Goal: Transaction & Acquisition: Purchase product/service

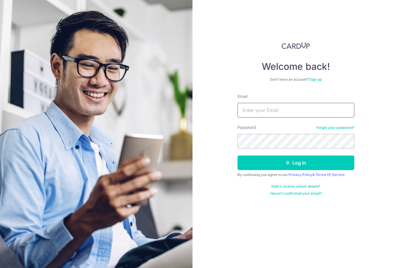
type input "maatthewtan@gmail.com"
click at [295, 163] on button "Log in" at bounding box center [295, 162] width 117 height 15
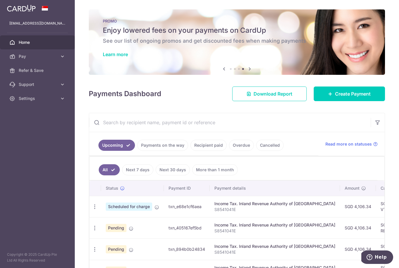
click at [375, 101] on link "Create Payment" at bounding box center [349, 93] width 71 height 15
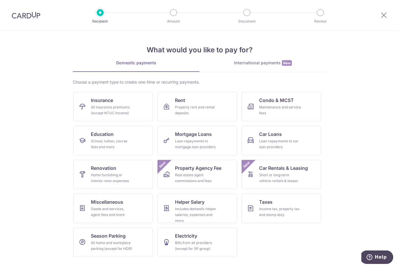
click at [102, 206] on link "Miscellaneous Goods and services, agent fees and more" at bounding box center [112, 208] width 79 height 29
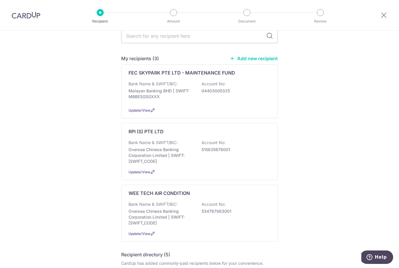
scroll to position [58, 0]
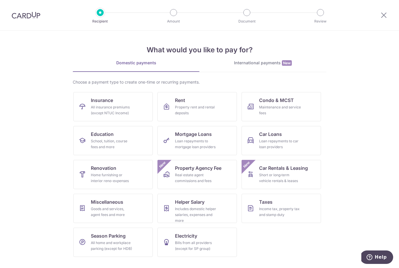
click at [101, 201] on span "Miscellaneous" at bounding box center [107, 201] width 32 height 7
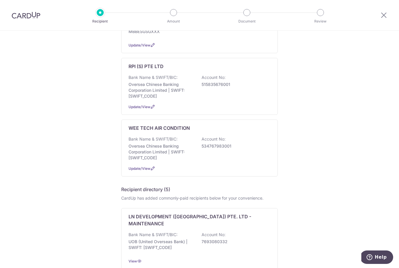
scroll to position [130, 0]
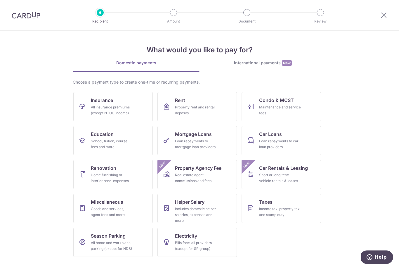
click at [92, 173] on div "Home furnishing or interior reno-expenses" at bounding box center [112, 178] width 42 height 12
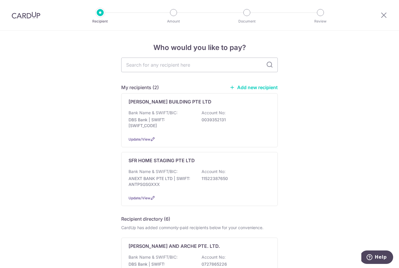
click at [142, 116] on p "Bank Name & SWIFT/BIC:" at bounding box center [152, 113] width 49 height 6
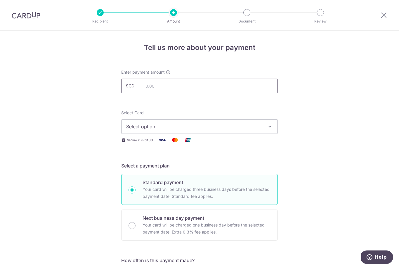
click at [188, 93] on input "text" at bounding box center [199, 86] width 156 height 15
type input "2"
click button "Add Card" at bounding box center [0, 0] width 0 height 0
click at [199, 128] on span "Select option" at bounding box center [194, 126] width 136 height 7
type input "1,420.00"
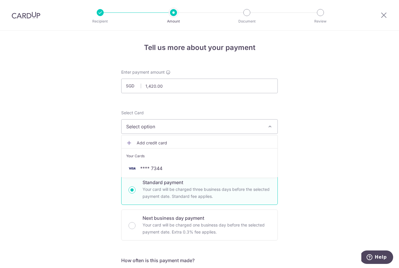
click at [180, 168] on span "**** 7344" at bounding box center [199, 168] width 147 height 7
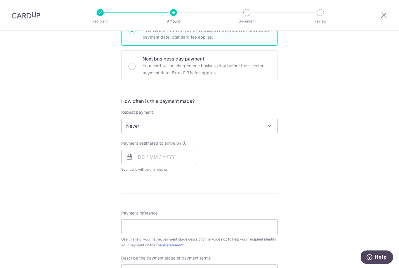
scroll to position [163, 0]
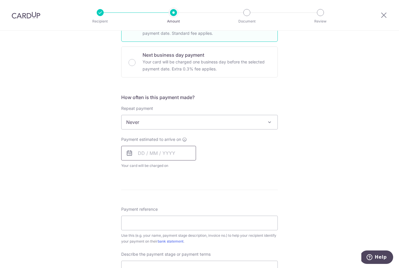
click at [185, 149] on input "text" at bounding box center [158, 153] width 75 height 15
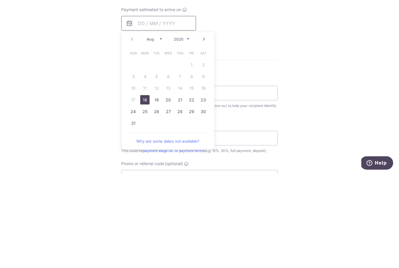
scroll to position [198, 0]
click at [147, 190] on link "18" at bounding box center [144, 194] width 9 height 9
type input "[DATE]"
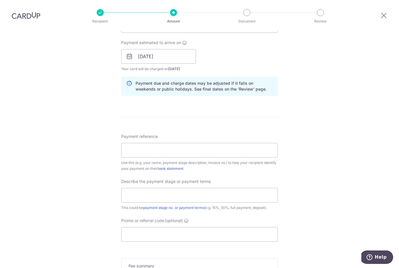
scroll to position [267, 0]
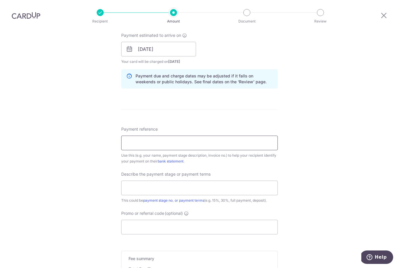
click at [223, 135] on input "Payment reference" at bounding box center [199, 142] width 156 height 15
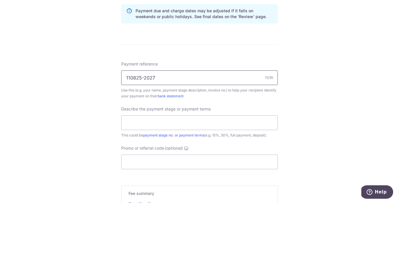
type input "110825-2027"
click at [257, 180] on input "text" at bounding box center [199, 187] width 156 height 15
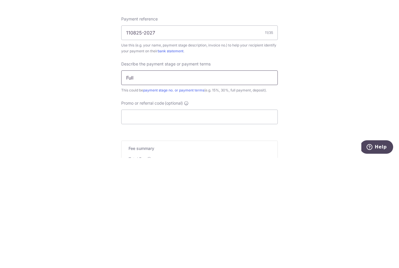
type input "Full"
click at [262, 220] on input "Promo or referral code (optional)" at bounding box center [199, 227] width 156 height 15
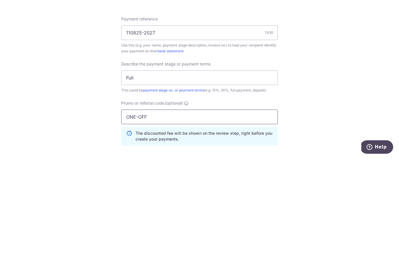
click button "Add Card" at bounding box center [0, 0] width 0 height 0
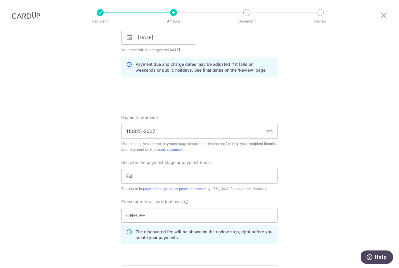
scroll to position [330, 0]
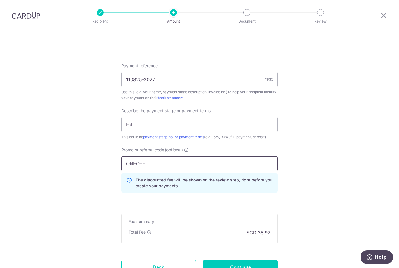
type input "ONEOFF"
click at [229, 260] on input "Continue" at bounding box center [240, 267] width 75 height 15
type input "Create Schedule"
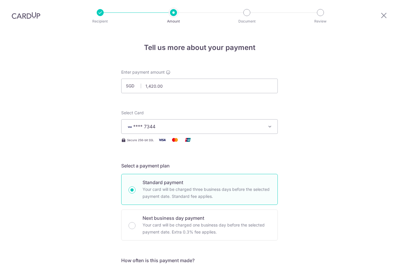
scroll to position [372, 0]
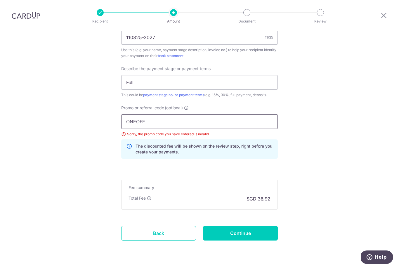
click at [204, 114] on input "ONEOFF" at bounding box center [199, 121] width 156 height 15
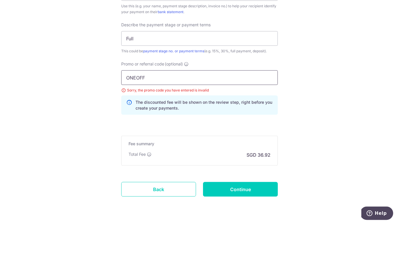
click at [233, 114] on input "ONEOFF" at bounding box center [199, 121] width 156 height 15
click at [231, 114] on input "ONEOFF" at bounding box center [199, 121] width 156 height 15
click at [236, 131] on div "Sorry, the promo code you have entered is invalid" at bounding box center [199, 134] width 156 height 6
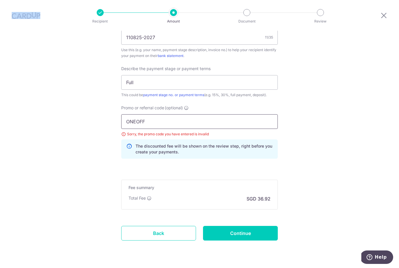
click at [224, 114] on input "ONEOFF" at bounding box center [199, 121] width 156 height 15
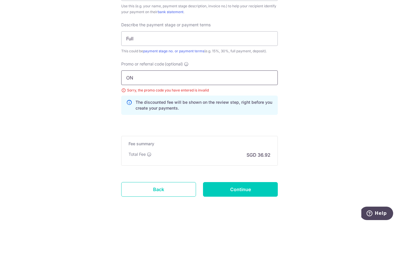
type input "O"
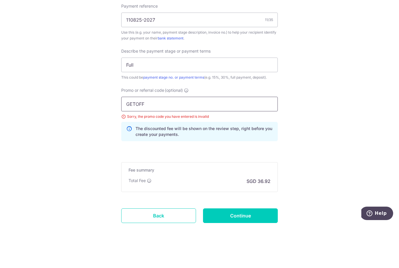
type input "GETOFF"
click button "Add Card" at bounding box center [0, 0] width 0 height 0
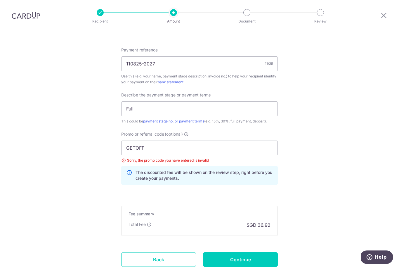
click at [252, 252] on input "Continue" at bounding box center [240, 259] width 75 height 15
type input "Update Schedule"
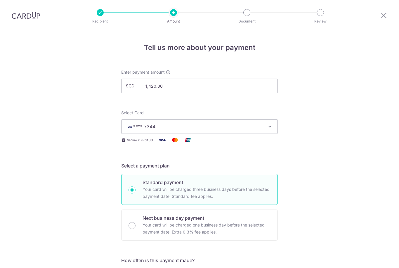
scroll to position [372, 0]
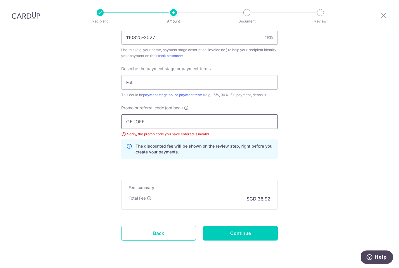
click at [174, 114] on input "GETOFF" at bounding box center [199, 121] width 156 height 15
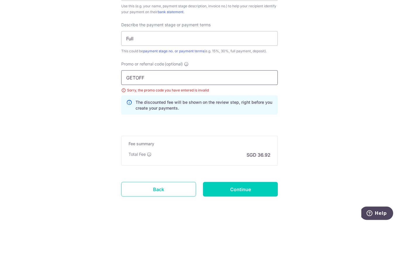
click at [191, 114] on input "GETOFF" at bounding box center [199, 121] width 156 height 15
click at [192, 114] on input "GETOFF" at bounding box center [199, 121] width 156 height 15
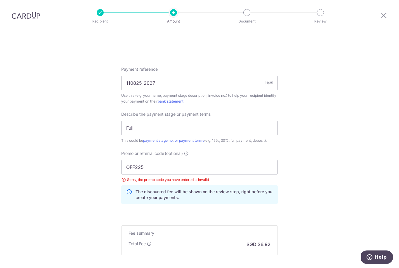
scroll to position [356, 0]
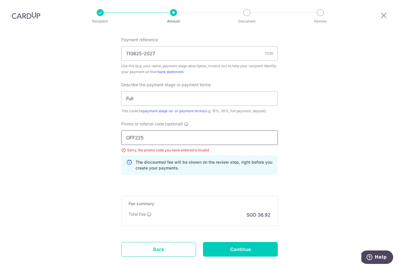
type input "OFF225"
click at [239, 242] on input "Continue" at bounding box center [240, 249] width 75 height 15
type input "Update Schedule"
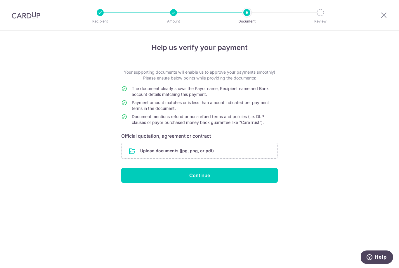
click at [248, 176] on input "Continue" at bounding box center [199, 175] width 156 height 15
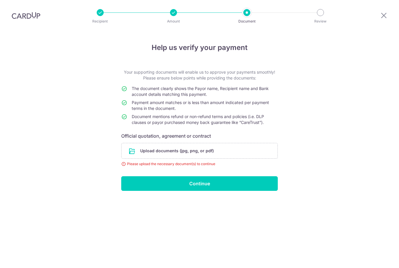
scroll to position [19, 0]
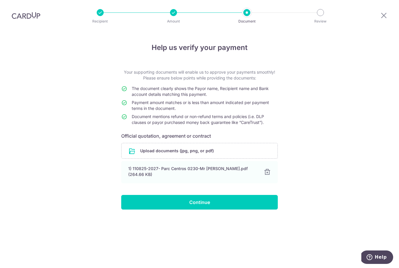
click at [241, 195] on input "Continue" at bounding box center [199, 202] width 156 height 15
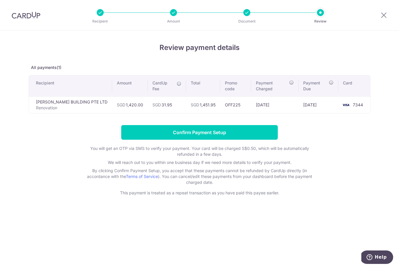
click at [248, 130] on input "Confirm Payment Setup" at bounding box center [199, 132] width 156 height 15
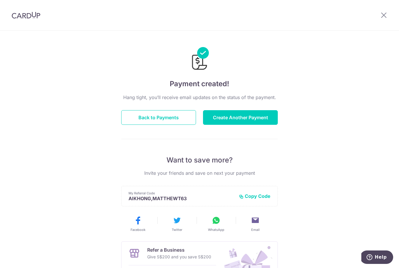
click at [175, 119] on button "Back to Payments" at bounding box center [158, 117] width 75 height 15
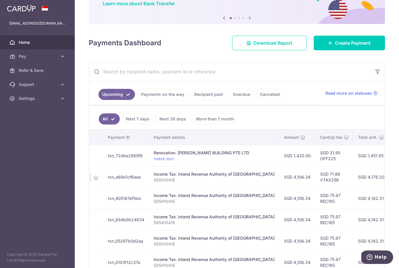
scroll to position [63, 0]
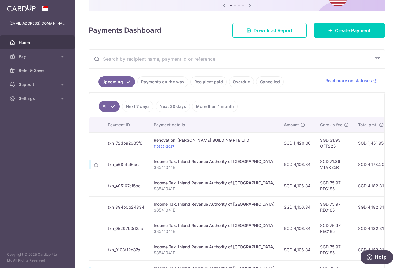
click at [339, 34] on span "Create Payment" at bounding box center [353, 30] width 36 height 7
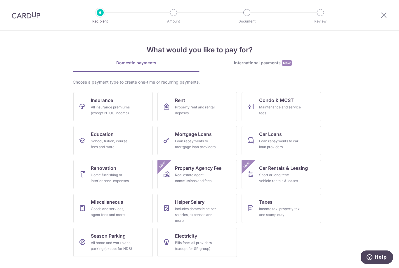
click at [135, 174] on link "Renovation Home furnishing or interior reno-expenses" at bounding box center [112, 174] width 79 height 29
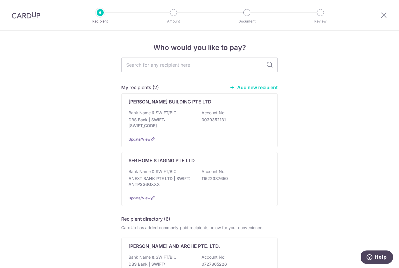
click at [256, 114] on div "Bank Name & SWIFT/BIC: DBS Bank | SWIFT: DBSSSGSGXXX Account No: 0039352131" at bounding box center [199, 121] width 142 height 22
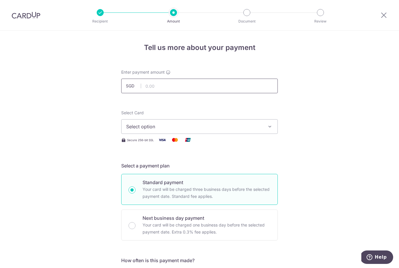
click at [254, 89] on input "text" at bounding box center [199, 86] width 156 height 15
type input "430.00"
click at [256, 126] on span "Select option" at bounding box center [194, 126] width 136 height 7
click at [179, 161] on li "Your Cards" at bounding box center [199, 154] width 156 height 13
click at [224, 125] on button "Select option" at bounding box center [199, 126] width 156 height 15
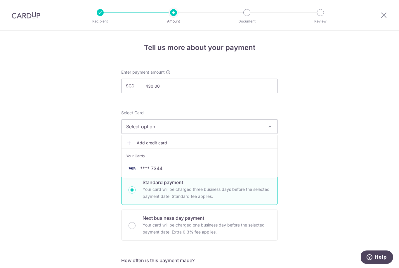
click at [161, 172] on span "**** 7344" at bounding box center [151, 168] width 22 height 7
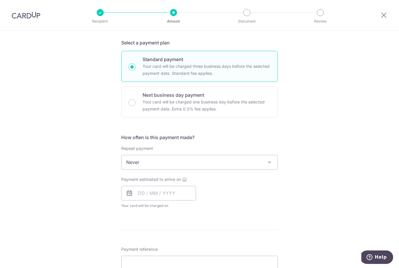
scroll to position [133, 0]
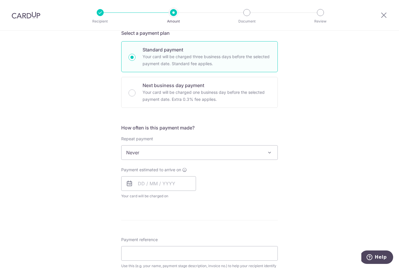
click at [217, 159] on span "Never" at bounding box center [199, 152] width 156 height 14
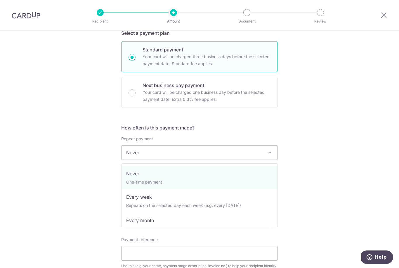
click at [320, 142] on div "Tell us more about your payment Enter payment amount SGD 430.00 430.00 Select C…" at bounding box center [199, 181] width 399 height 567
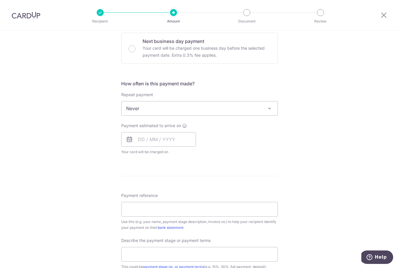
scroll to position [178, 0]
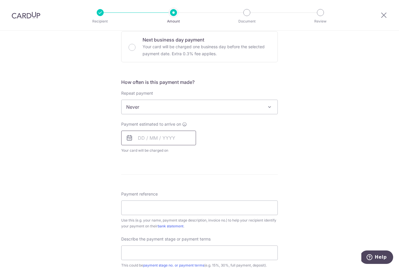
click at [158, 137] on input "text" at bounding box center [158, 137] width 75 height 15
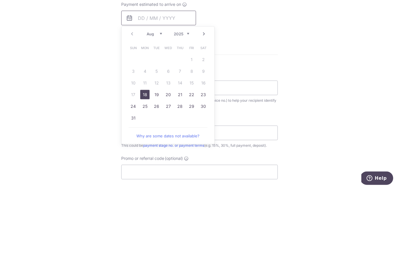
scroll to position [219, 0]
click at [147, 168] on link "18" at bounding box center [144, 172] width 9 height 9
type input "18/08/2025"
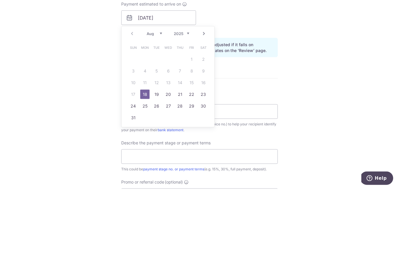
scroll to position [19, 0]
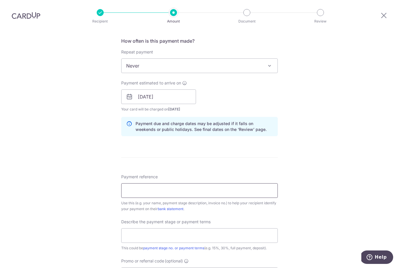
click at [170, 183] on input "Payment reference" at bounding box center [199, 190] width 156 height 15
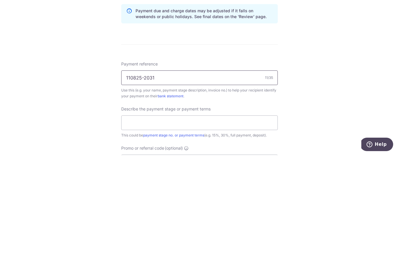
type input "110825-2031"
click at [260, 228] on input "text" at bounding box center [199, 235] width 156 height 15
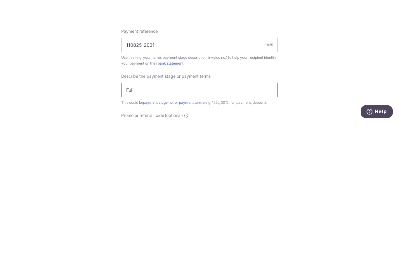
type input "Full"
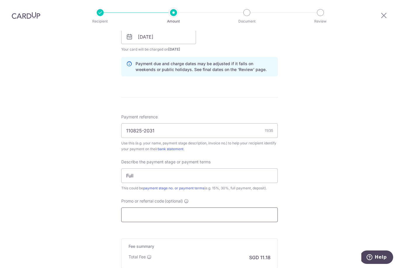
scroll to position [280, 0]
click at [180, 206] on input "Promo or referral code (optional)" at bounding box center [199, 213] width 156 height 15
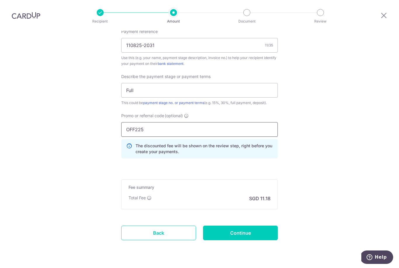
type input "OFF225"
click at [260, 225] on input "Continue" at bounding box center [240, 232] width 75 height 15
type input "Create Schedule"
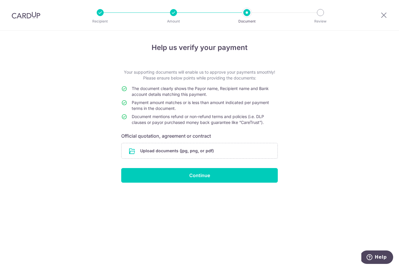
click at [234, 157] on input "file" at bounding box center [199, 150] width 156 height 15
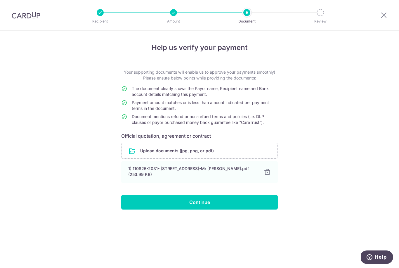
click at [225, 203] on input "Continue" at bounding box center [199, 202] width 156 height 15
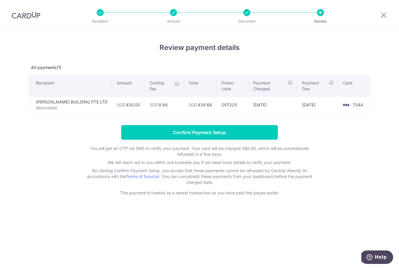
click at [256, 128] on input "Confirm Payment Setup" at bounding box center [199, 132] width 156 height 15
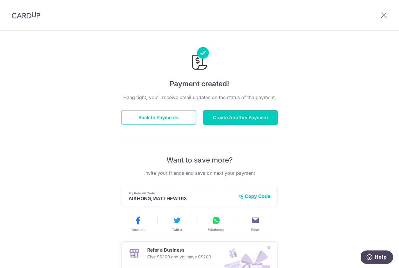
click at [175, 120] on button "Back to Payments" at bounding box center [158, 117] width 75 height 15
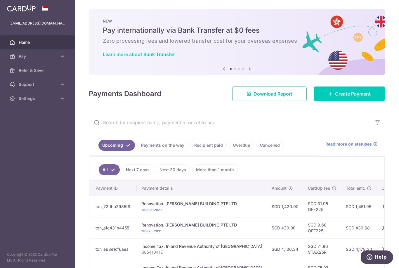
scroll to position [0, 0]
click at [0, 0] on button "button" at bounding box center [0, 0] width 0 height 0
click at [46, 102] on link "Settings" at bounding box center [37, 98] width 75 height 14
click at [33, 127] on span "Logout" at bounding box center [38, 126] width 39 height 6
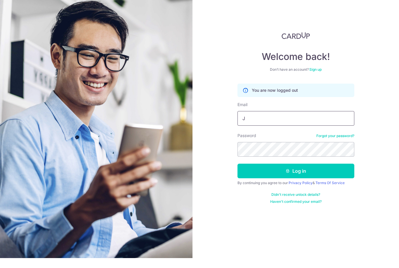
type input "[EMAIL_ADDRESS][DOMAIN_NAME]"
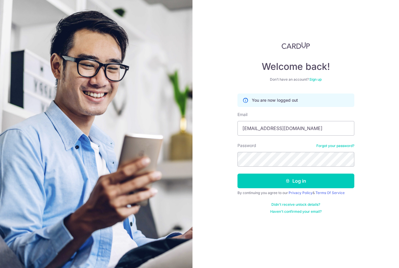
click at [333, 173] on button "Log in" at bounding box center [295, 180] width 117 height 15
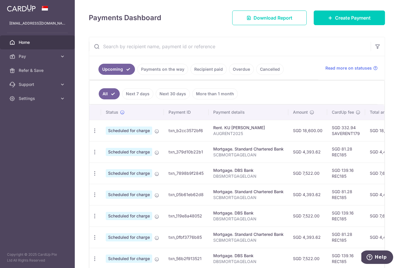
scroll to position [77, 0]
